Goal: Transaction & Acquisition: Purchase product/service

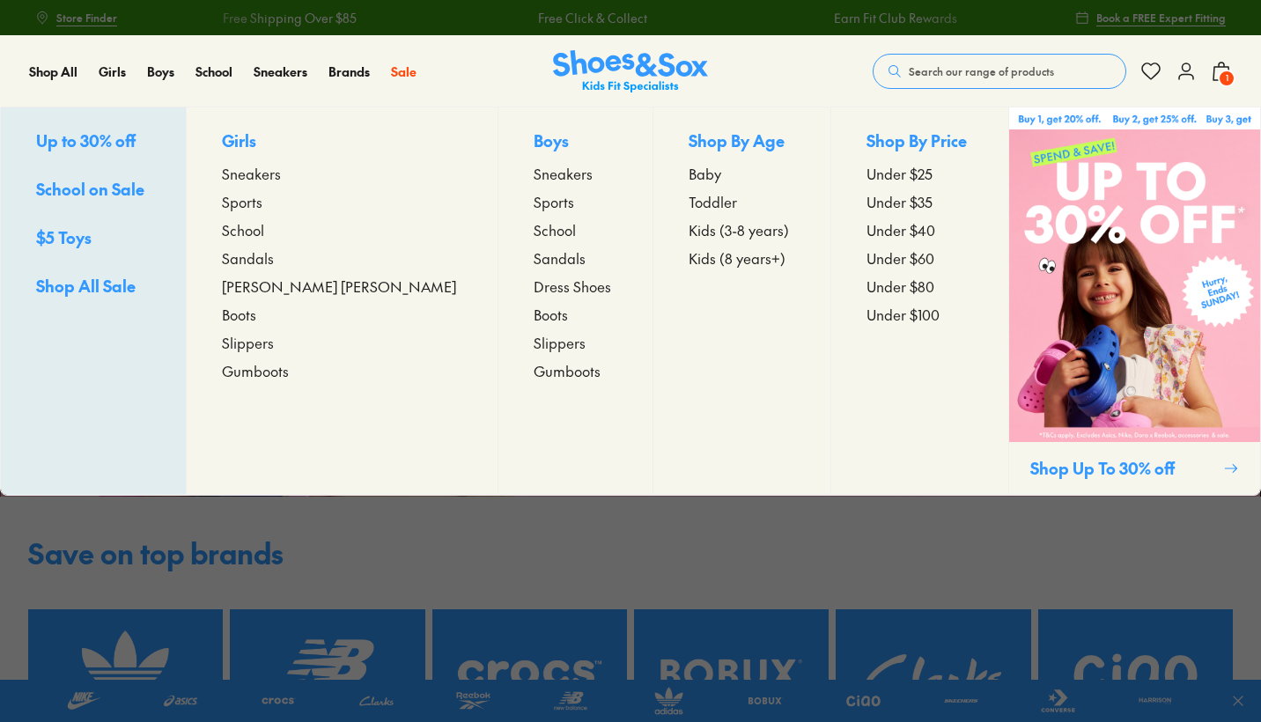
click at [689, 198] on span "Toddler" at bounding box center [713, 201] width 48 height 21
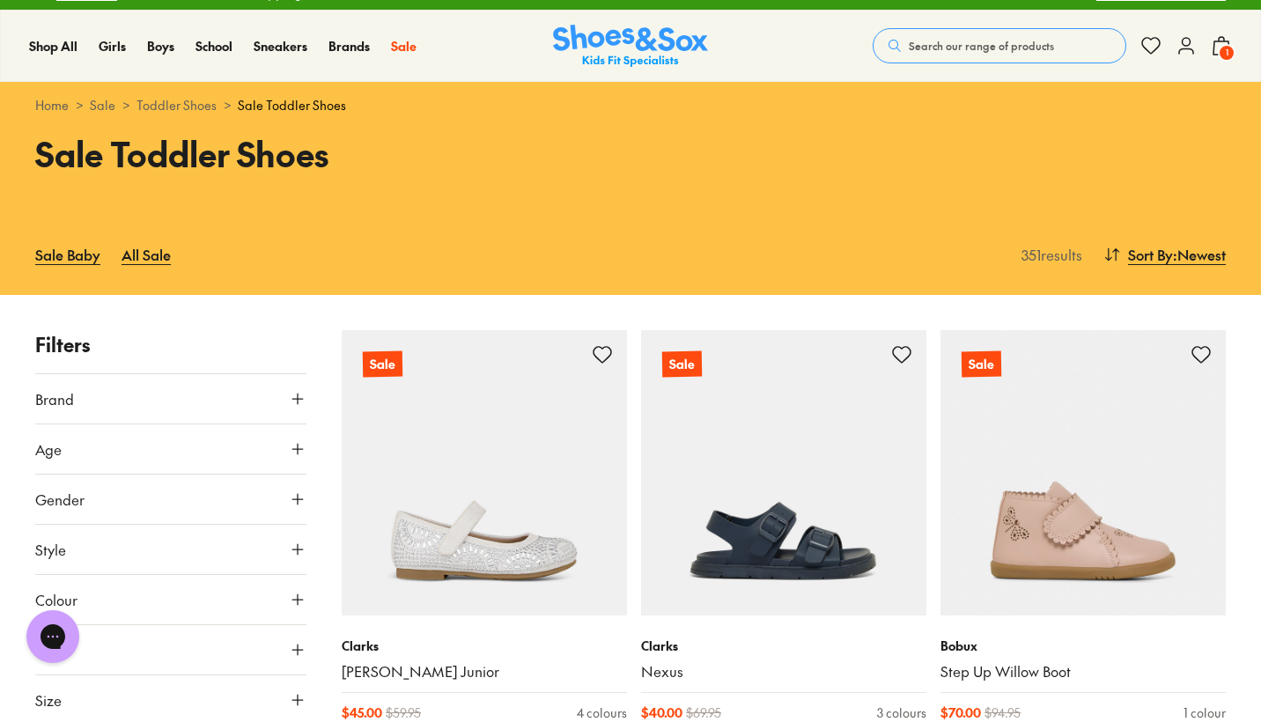
click at [55, 395] on span "Brand" at bounding box center [54, 398] width 39 height 21
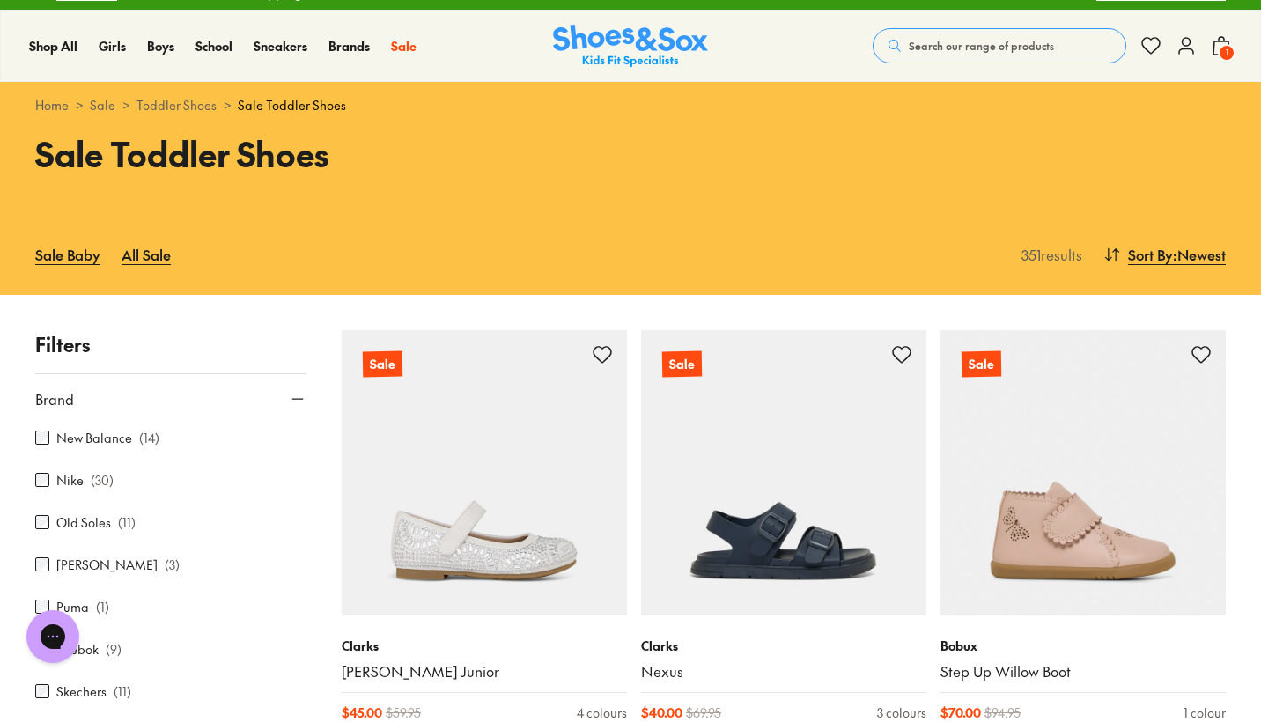
scroll to position [636, 0]
click at [79, 483] on label "Nike" at bounding box center [69, 482] width 27 height 18
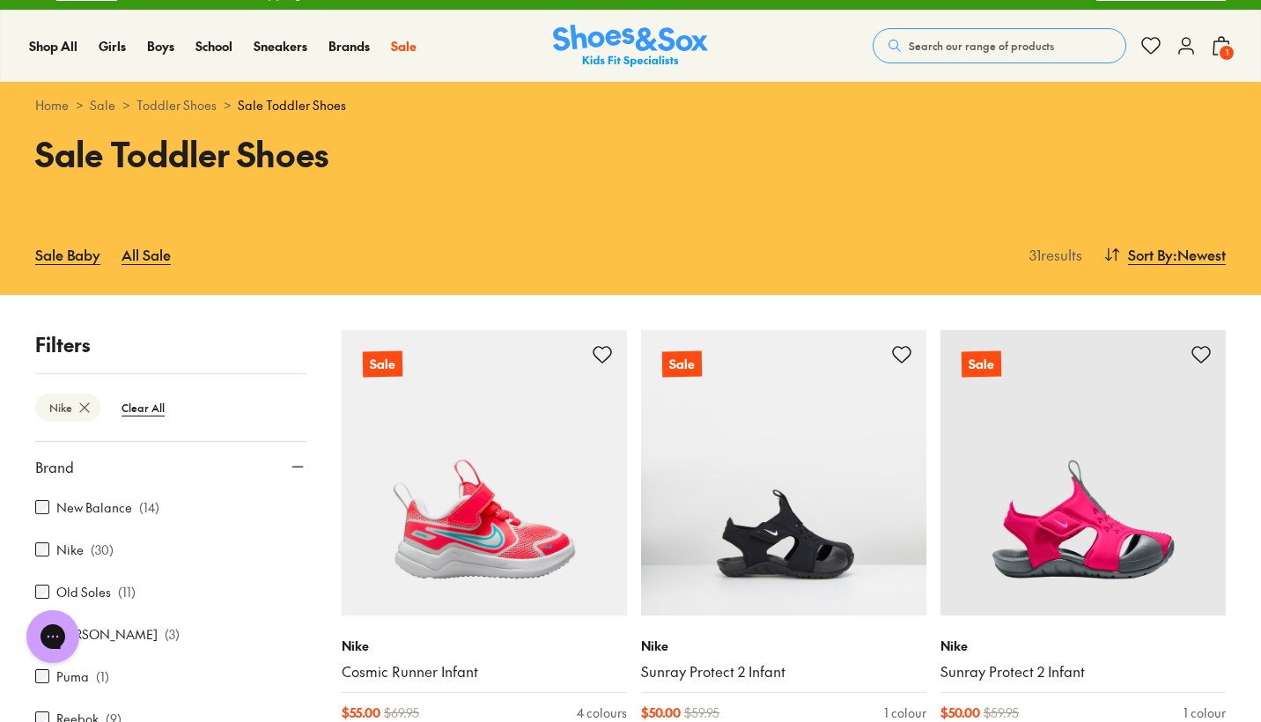
scroll to position [232, 0]
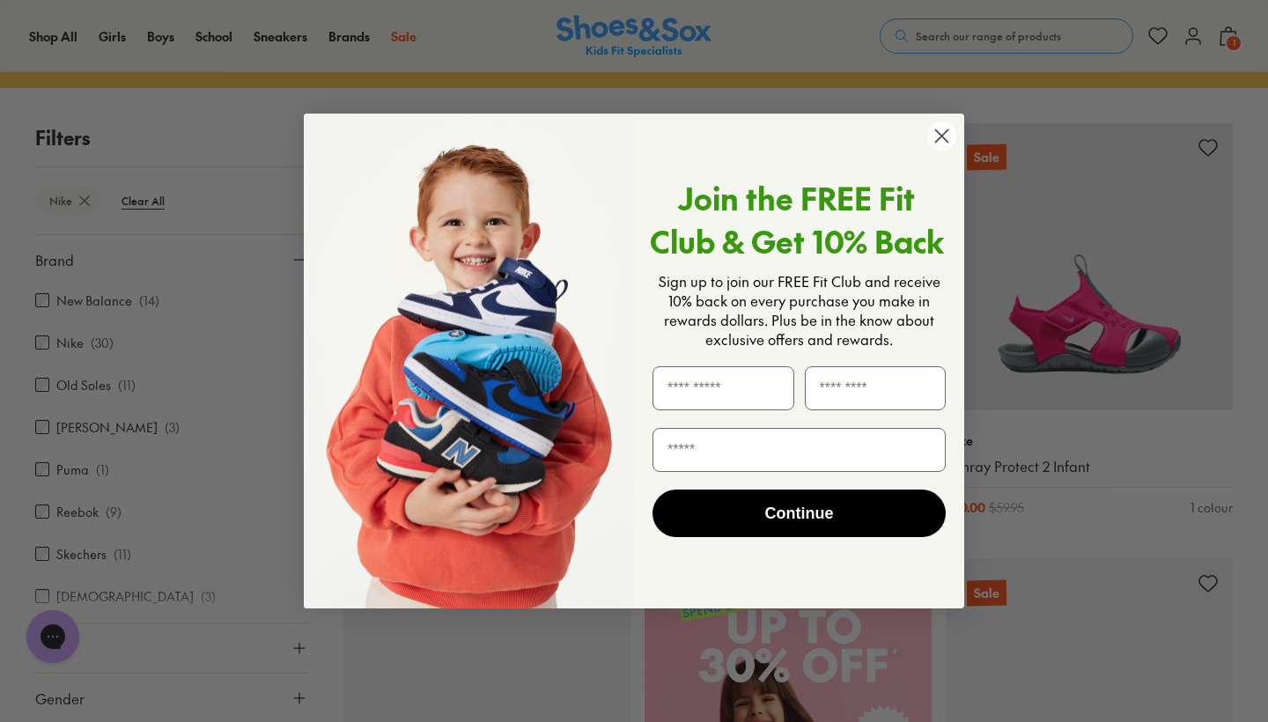
click at [944, 129] on circle "Close dialog" at bounding box center [941, 136] width 29 height 29
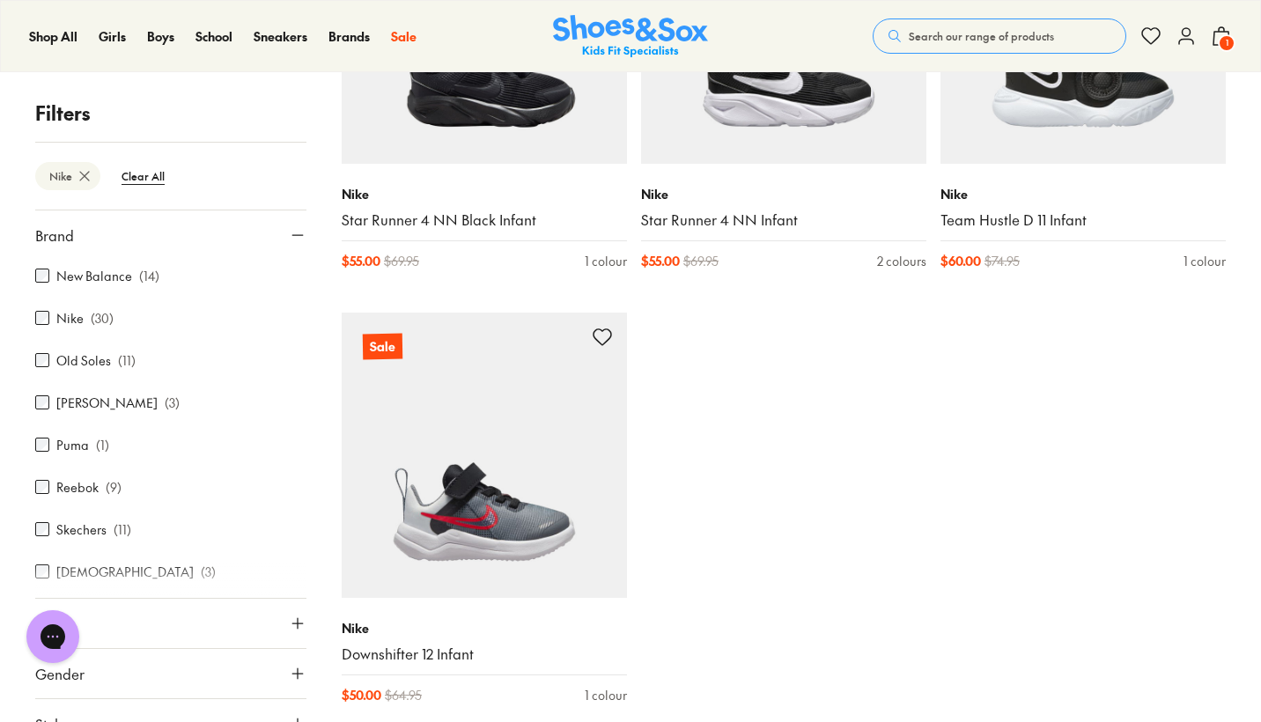
scroll to position [3813, 0]
